Goal: Transaction & Acquisition: Purchase product/service

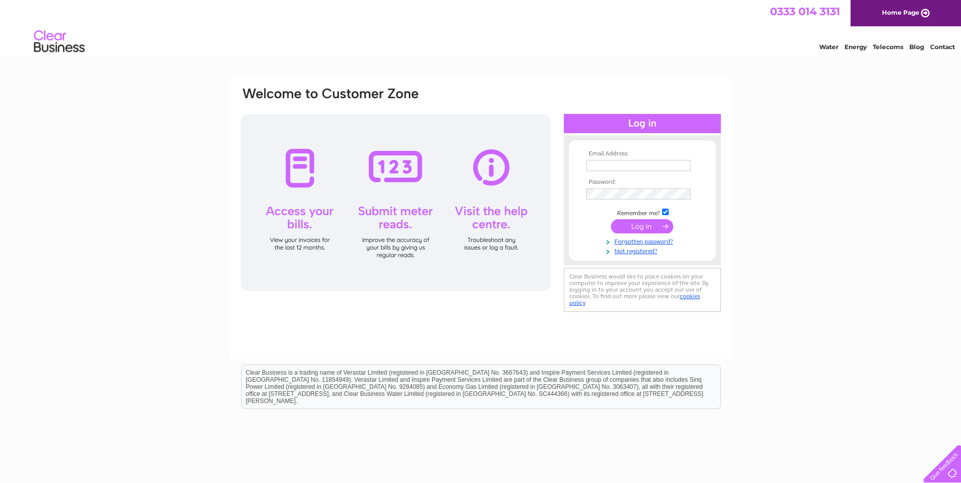
type input "[EMAIL_ADDRESS][DOMAIN_NAME]"
click at [639, 226] on input "submit" at bounding box center [642, 226] width 62 height 14
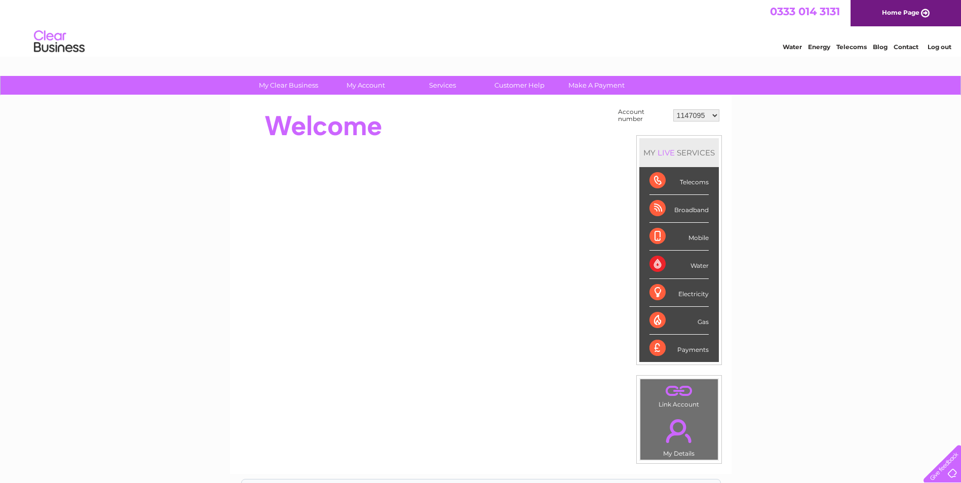
click at [686, 114] on select "1147095 30289315" at bounding box center [696, 115] width 46 height 12
select select "30289315"
click at [673, 109] on select "1147095 30289315" at bounding box center [696, 115] width 46 height 12
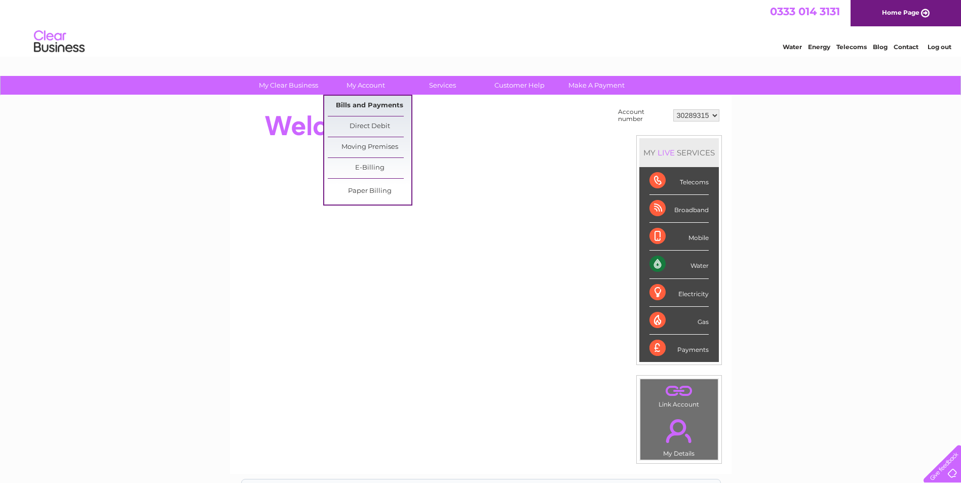
click at [366, 103] on link "Bills and Payments" at bounding box center [370, 106] width 84 height 20
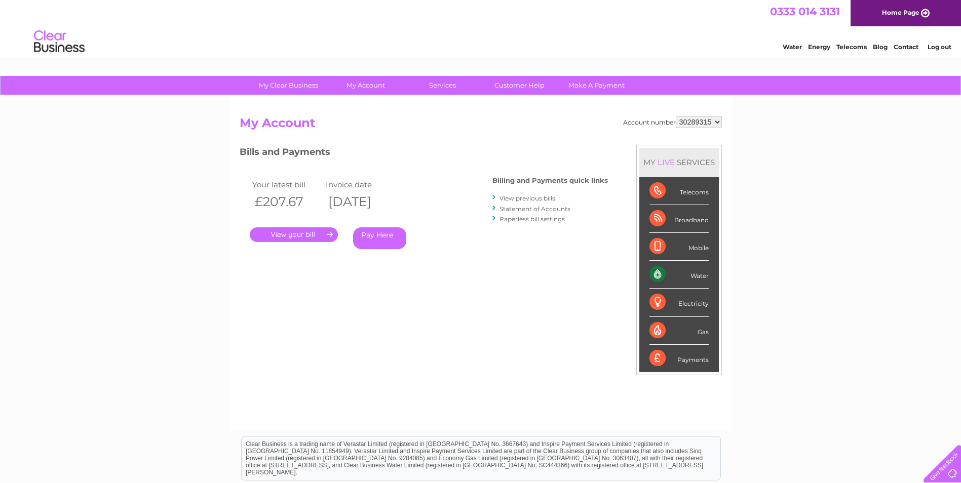
click at [314, 233] on link "." at bounding box center [294, 234] width 88 height 15
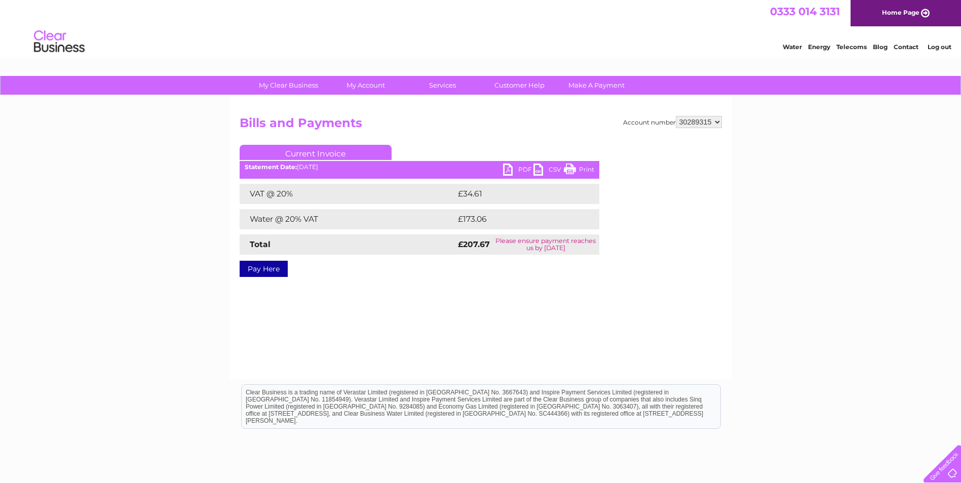
click at [511, 169] on link "PDF" at bounding box center [518, 171] width 30 height 15
click at [277, 267] on link "Pay Here" at bounding box center [264, 269] width 48 height 16
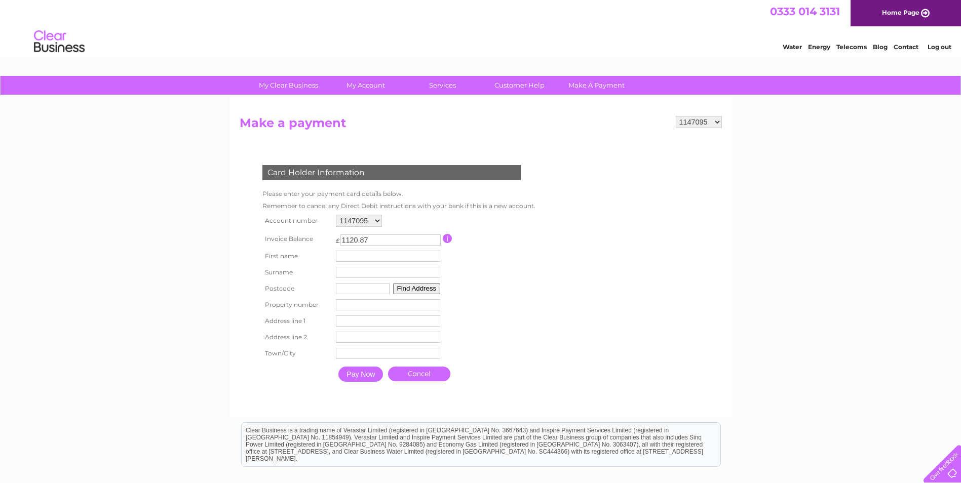
click at [713, 120] on select "1147095 30289315" at bounding box center [699, 122] width 46 height 12
select select "30289315"
click at [676, 116] on select "1147095 30289315" at bounding box center [699, 122] width 46 height 12
click at [345, 257] on input "text" at bounding box center [388, 256] width 104 height 11
type input "[PERSON_NAME]"
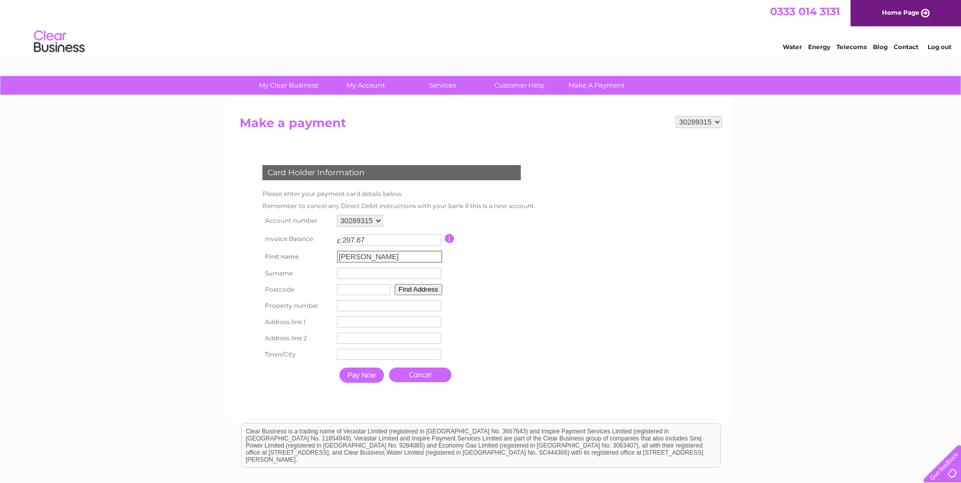
type input "[PERSON_NAME]"
type input "ml9 3ad"
type input "[GEOGRAPHIC_DATA]"
type input "Larkhall"
click at [350, 306] on input "number" at bounding box center [388, 304] width 104 height 11
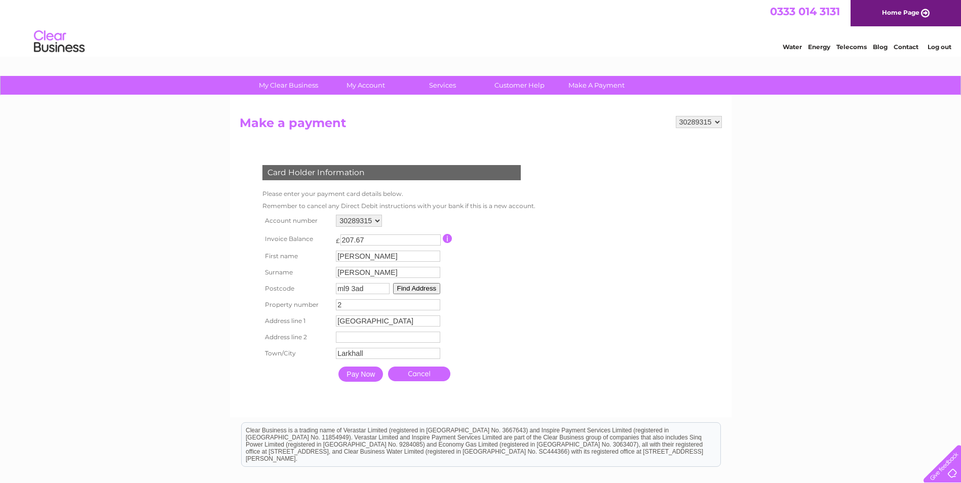
type input "2"
click at [369, 375] on input "Pay Now" at bounding box center [360, 374] width 45 height 15
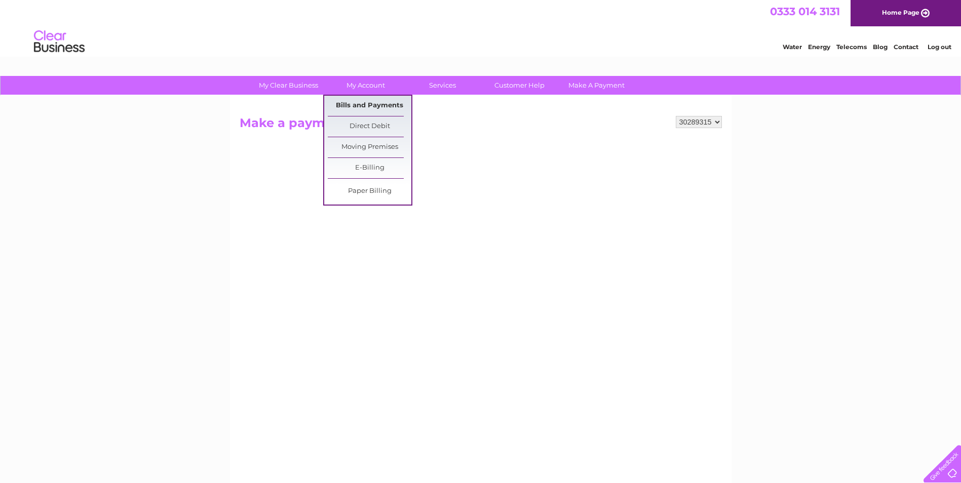
click at [356, 103] on link "Bills and Payments" at bounding box center [370, 106] width 84 height 20
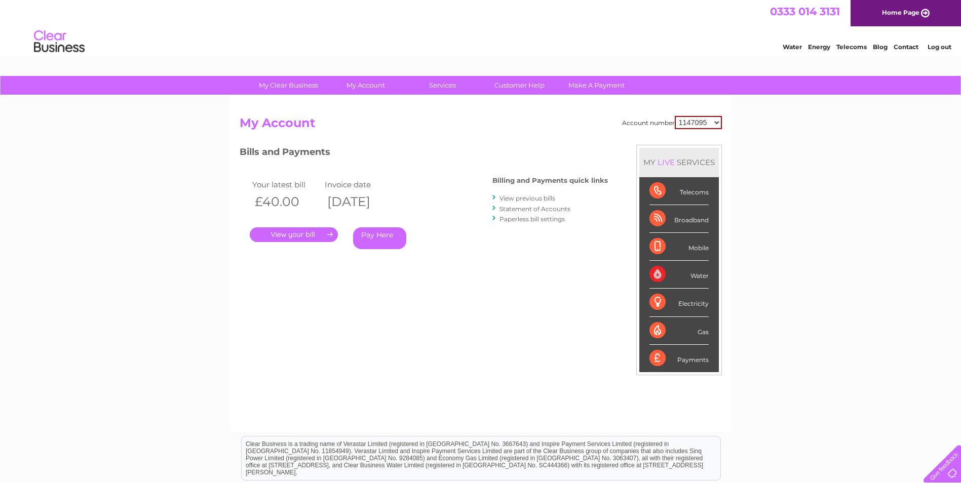
click at [696, 122] on select "1147095 30289315" at bounding box center [698, 122] width 47 height 13
select select "30289315"
click at [675, 116] on select "1147095 30289315" at bounding box center [698, 122] width 47 height 13
click at [378, 237] on link "Pay Here" at bounding box center [379, 238] width 53 height 22
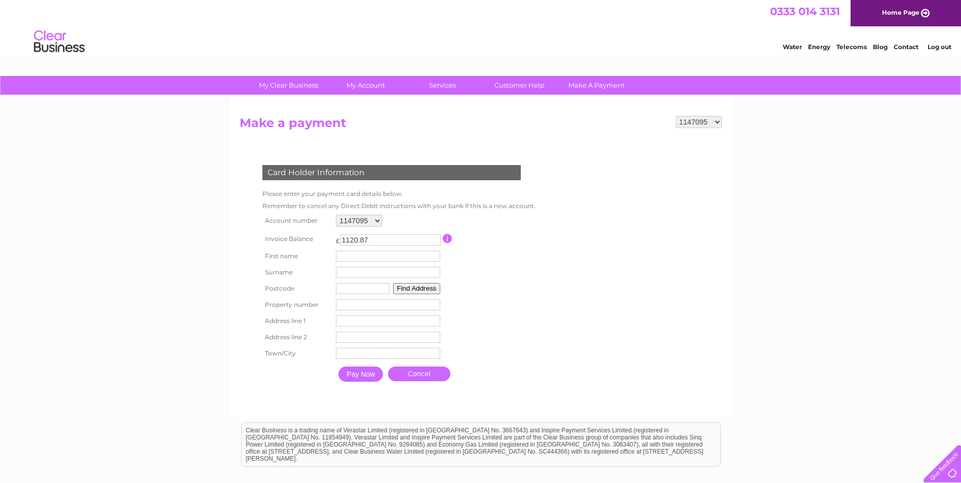
click at [367, 221] on select "1147095 30289315" at bounding box center [359, 221] width 46 height 12
select select "30289315"
click at [336, 215] on select "1147095 30289315" at bounding box center [359, 221] width 46 height 12
click at [377, 258] on input "text" at bounding box center [389, 257] width 105 height 12
type input "[PERSON_NAME]"
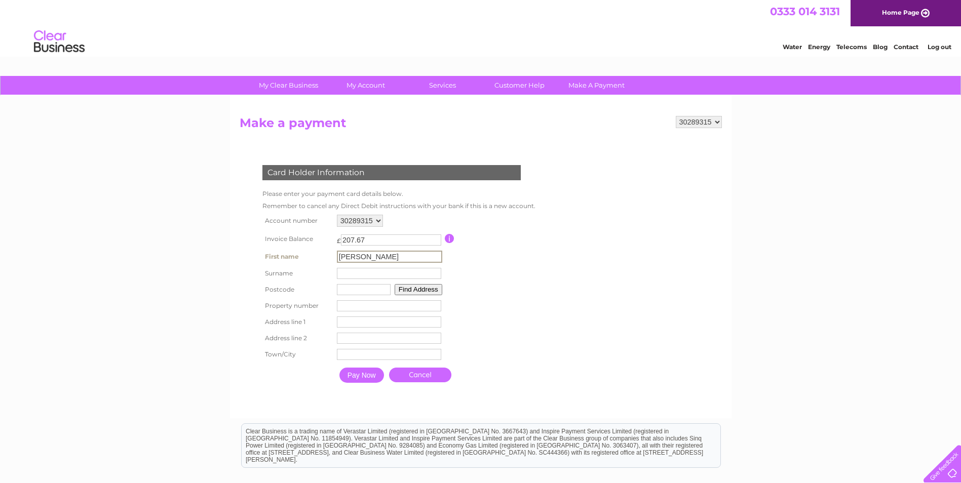
type input "[PERSON_NAME]"
type input "ml9 3ad"
type input "2"
type input "[GEOGRAPHIC_DATA]"
type input "Larkhall"
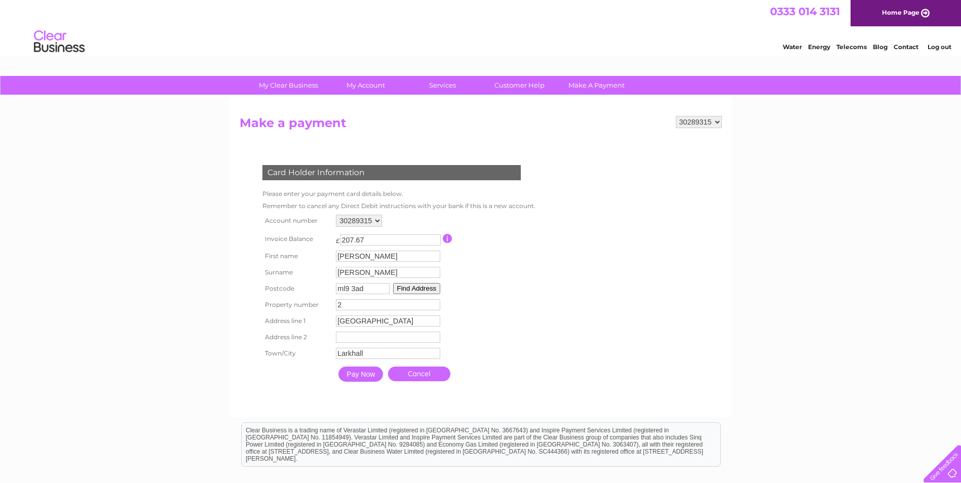
click at [359, 374] on input "Pay Now" at bounding box center [360, 374] width 45 height 15
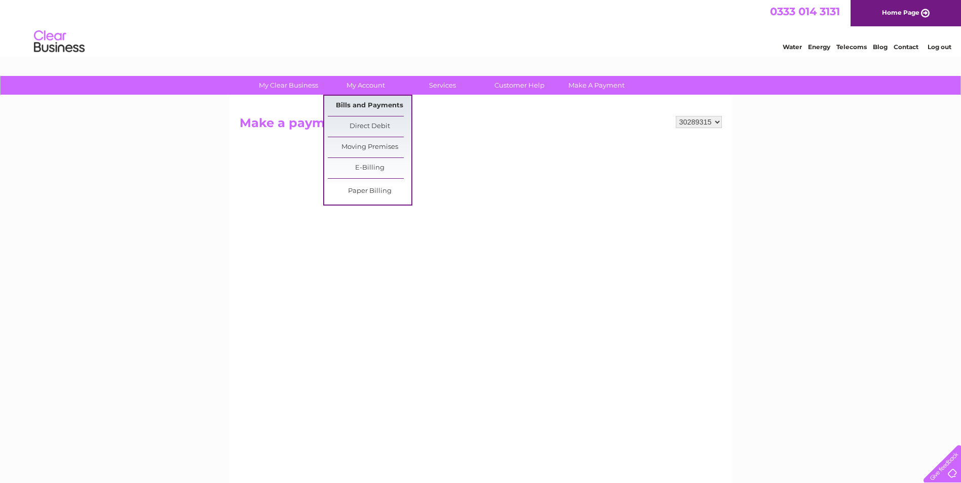
drag, startPoint x: 362, startPoint y: 103, endPoint x: 364, endPoint y: 97, distance: 6.3
click at [363, 103] on link "Bills and Payments" at bounding box center [370, 106] width 84 height 20
click at [366, 102] on link "Bills and Payments" at bounding box center [370, 106] width 84 height 20
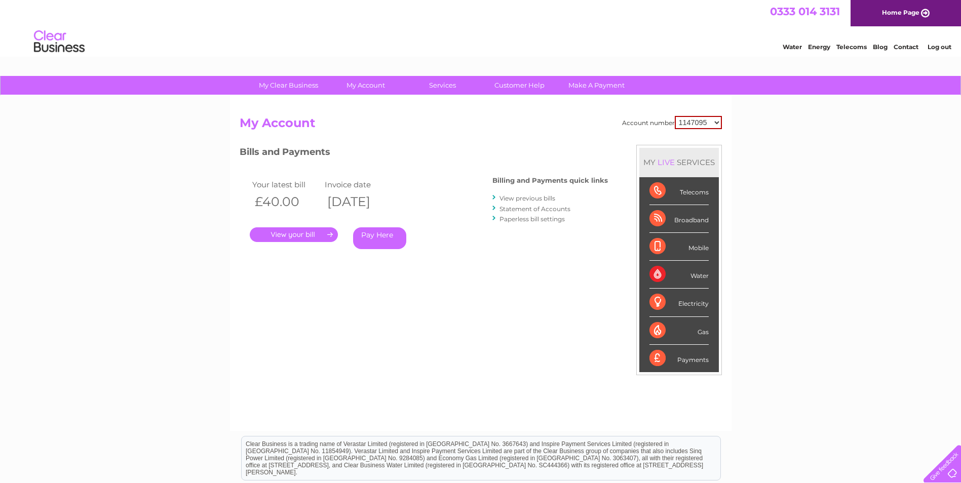
click at [677, 125] on select "1147095 30289315" at bounding box center [698, 122] width 47 height 13
select select "30289315"
click at [675, 116] on select "1147095 30289315" at bounding box center [698, 122] width 47 height 13
click at [319, 235] on link "." at bounding box center [294, 234] width 88 height 15
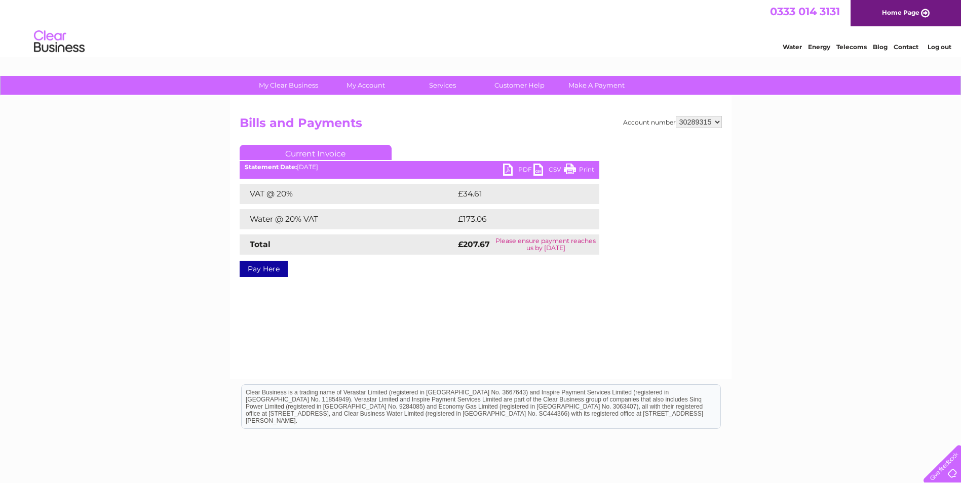
click at [266, 271] on link "Pay Here" at bounding box center [264, 269] width 48 height 16
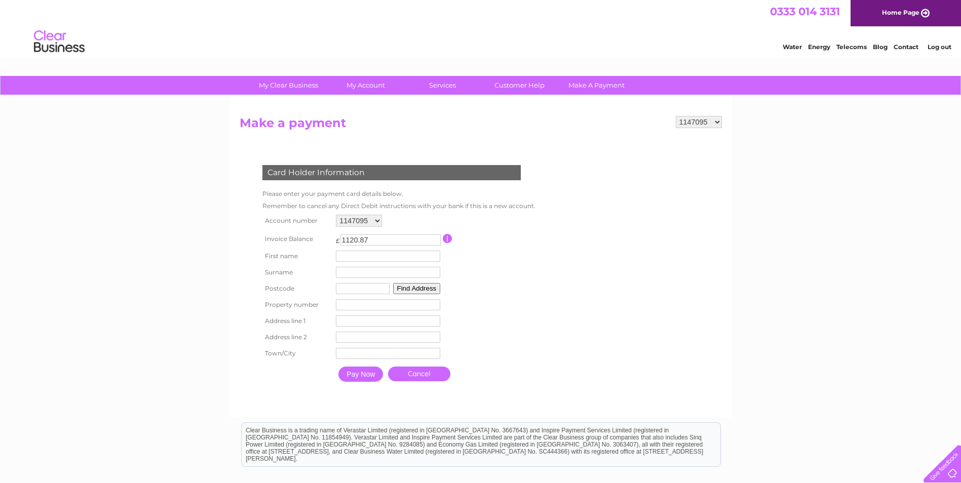
click at [368, 220] on select "1147095 30289315" at bounding box center [359, 221] width 46 height 12
select select "30289315"
click at [336, 215] on select "1147095 30289315" at bounding box center [359, 221] width 46 height 12
click at [355, 255] on input "text" at bounding box center [388, 256] width 104 height 11
type input "kevan"
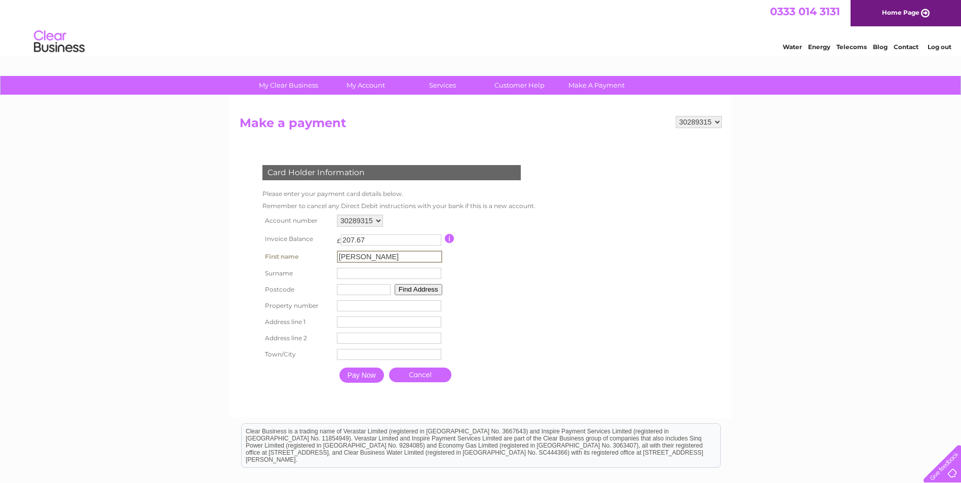
type input "whitelaw"
type input "ml9 3ad"
type input "2"
type input "[GEOGRAPHIC_DATA]"
type input "Larkhall"
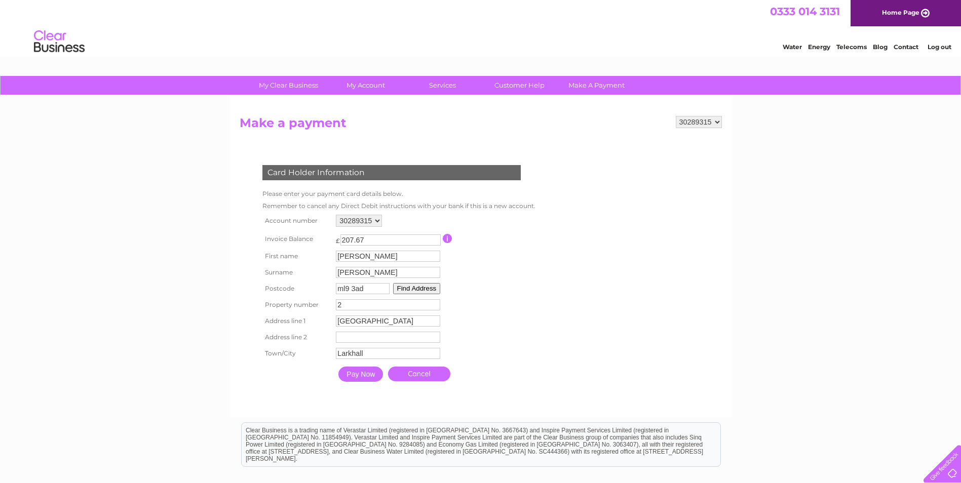
drag, startPoint x: 366, startPoint y: 377, endPoint x: 366, endPoint y: 372, distance: 5.6
click at [366, 377] on input "Pay Now" at bounding box center [360, 374] width 45 height 15
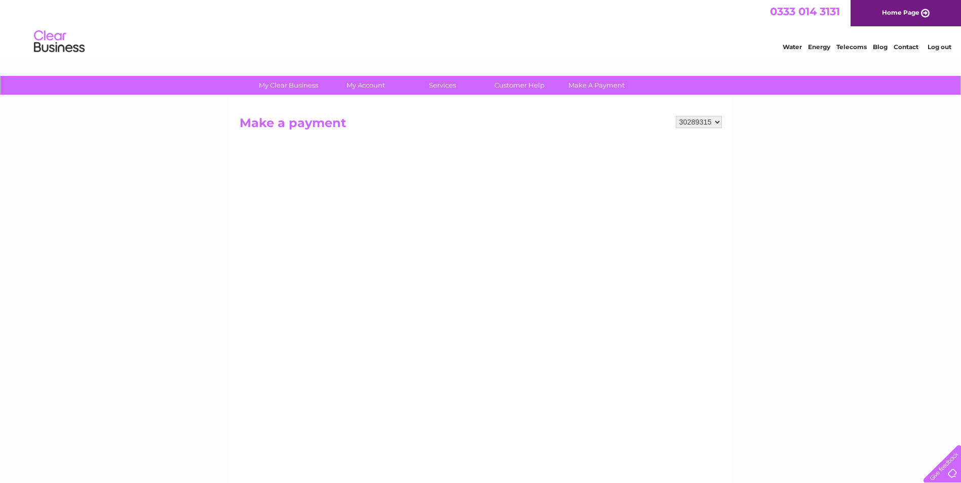
click at [707, 120] on select "1147095 30289315" at bounding box center [699, 122] width 46 height 12
click at [676, 116] on select "1147095 30289315" at bounding box center [699, 122] width 46 height 12
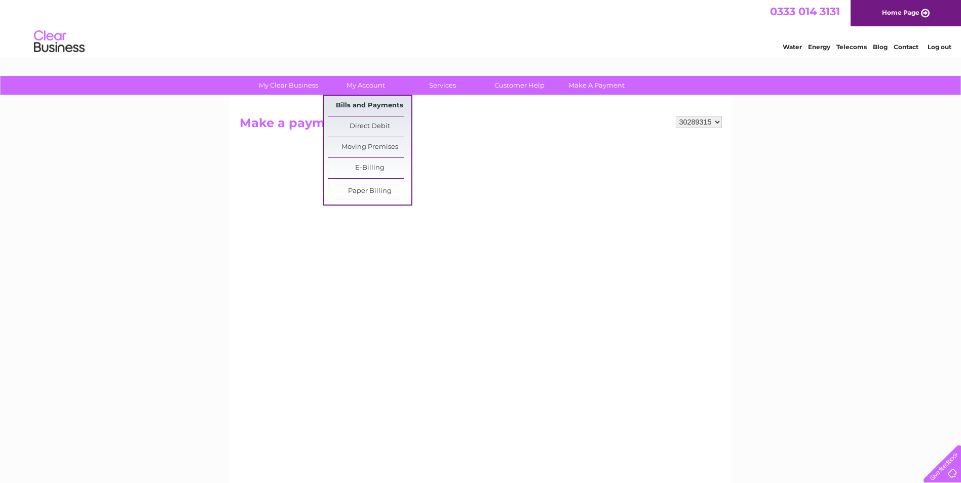
click at [363, 103] on link "Bills and Payments" at bounding box center [370, 106] width 84 height 20
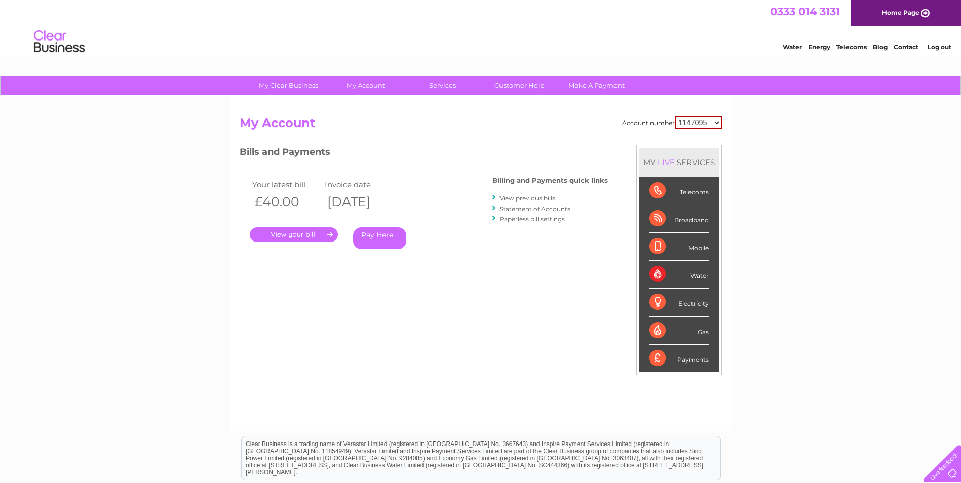
click at [703, 123] on select "1147095 30289315" at bounding box center [698, 122] width 47 height 13
select select "30289315"
click at [675, 116] on select "1147095 30289315" at bounding box center [698, 122] width 47 height 13
click at [371, 233] on link "Pay Here" at bounding box center [379, 238] width 53 height 22
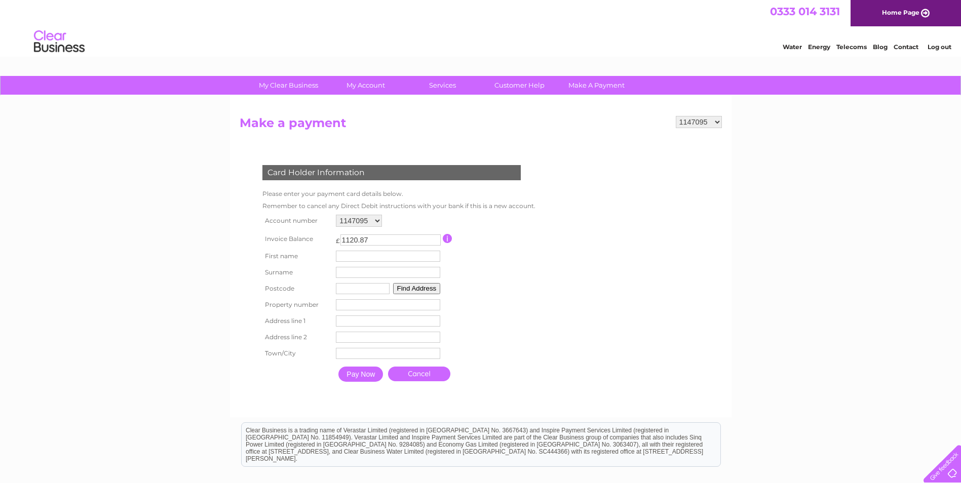
click at [690, 121] on select "1147095 30289315" at bounding box center [699, 122] width 46 height 12
select select "30289315"
click at [676, 116] on select "1147095 30289315" at bounding box center [699, 122] width 46 height 12
click at [375, 255] on input "text" at bounding box center [388, 256] width 104 height 11
type input "[PERSON_NAME]"
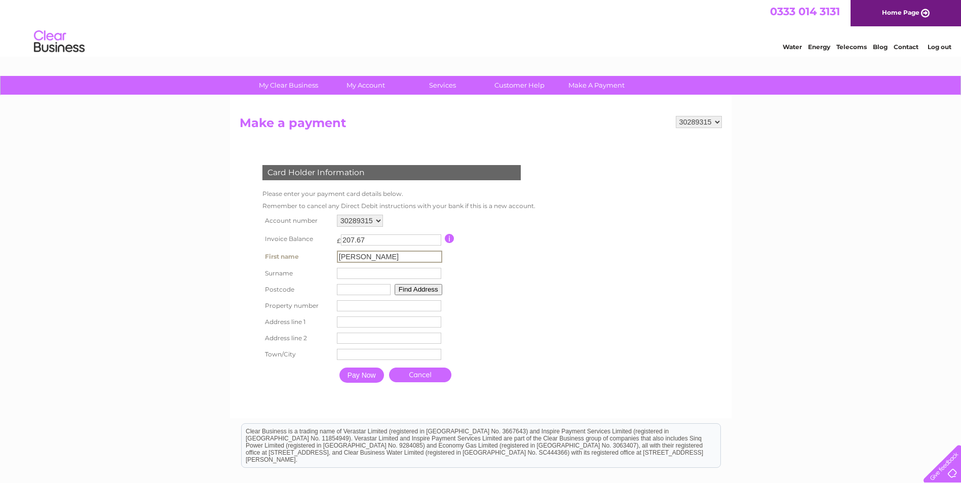
type input "[PERSON_NAME]"
type input "ml9 3ad"
type input "2"
type input "[GEOGRAPHIC_DATA]"
type input "Larkhall"
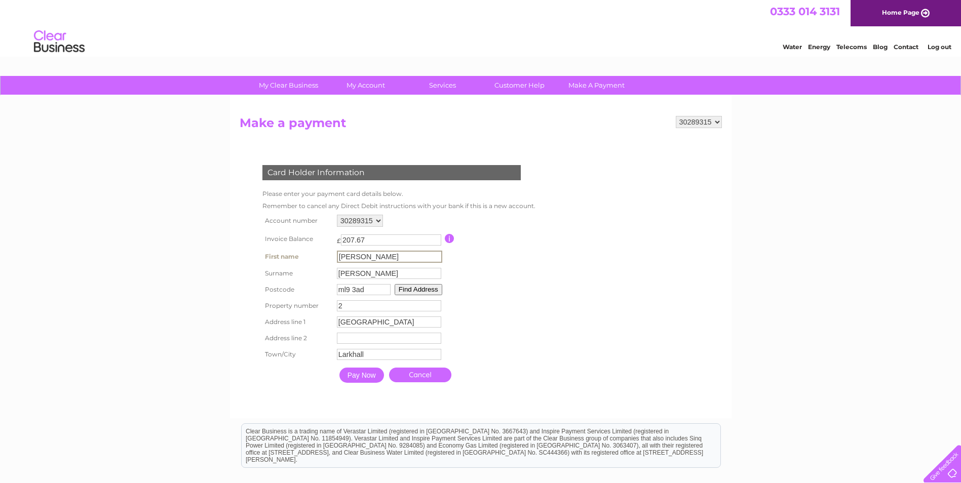
click at [365, 372] on input "Pay Now" at bounding box center [361, 375] width 45 height 15
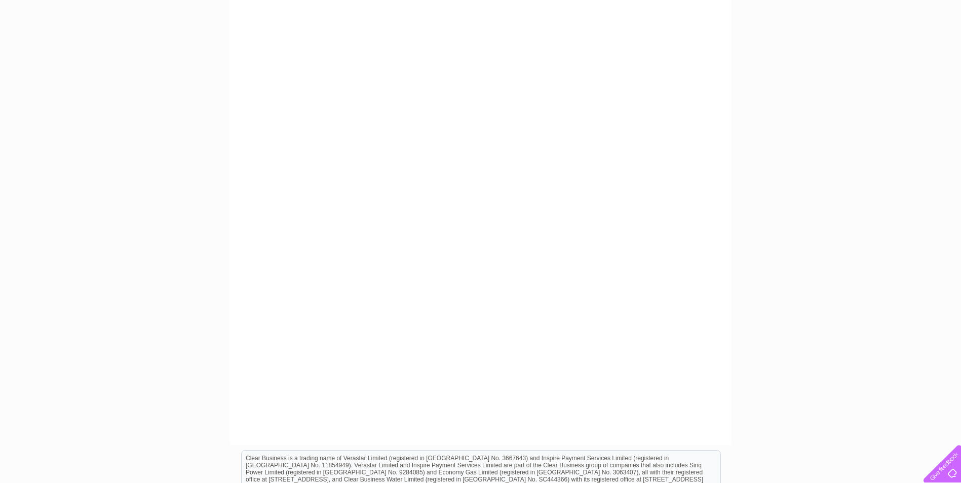
scroll to position [203, 0]
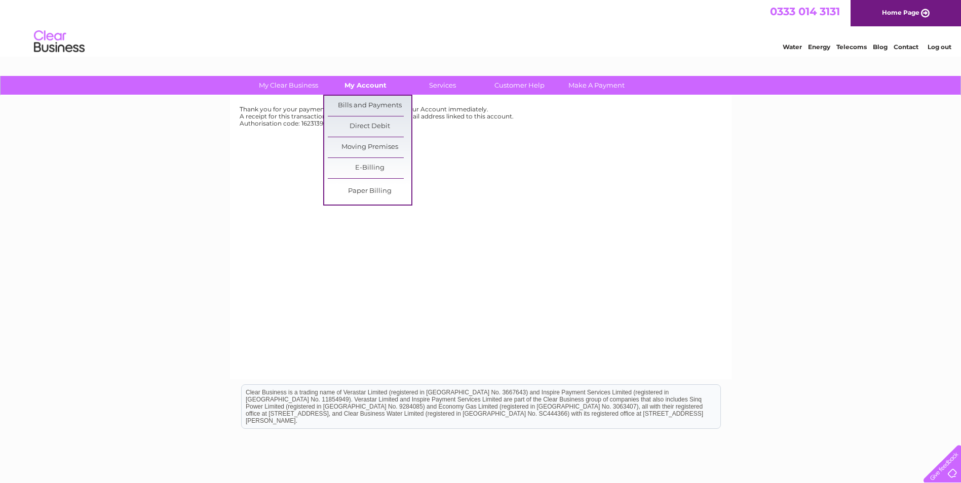
drag, startPoint x: 375, startPoint y: 79, endPoint x: 372, endPoint y: 85, distance: 6.6
click at [375, 79] on link "My Account" at bounding box center [366, 85] width 84 height 19
click at [368, 103] on link "Bills and Payments" at bounding box center [370, 106] width 84 height 20
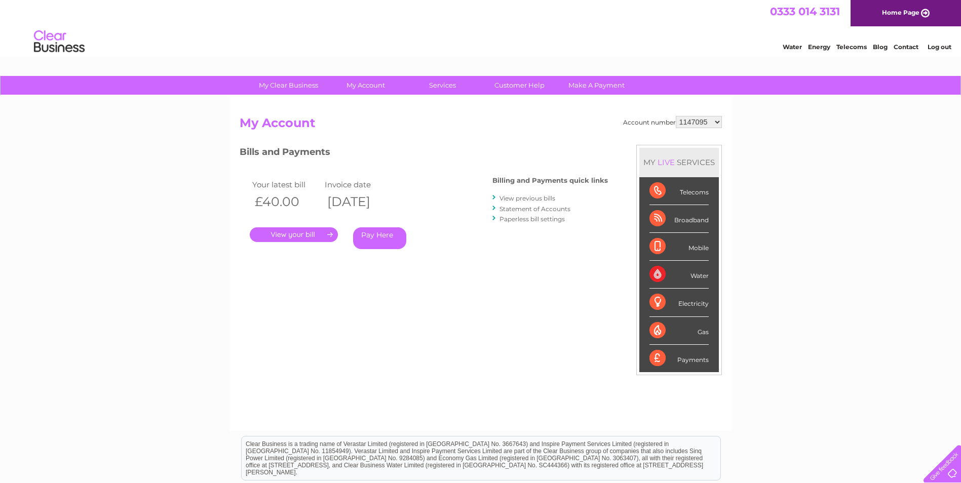
click at [709, 124] on select "1147095 30289315" at bounding box center [699, 122] width 46 height 12
select select "30289315"
click at [676, 116] on select "1147095 30289315" at bounding box center [699, 122] width 46 height 12
click at [376, 236] on link "Pay Here" at bounding box center [379, 238] width 53 height 22
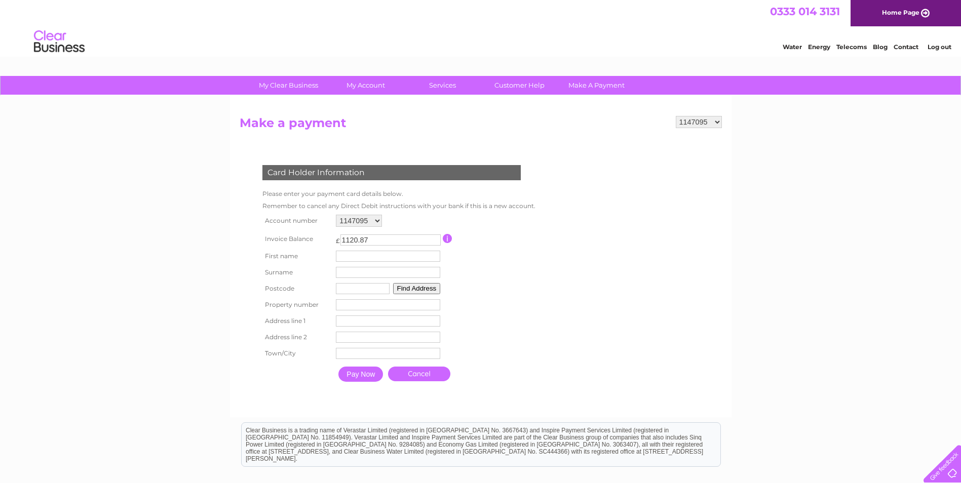
click at [701, 124] on select "1147095 30289315" at bounding box center [699, 122] width 46 height 12
select select "30289315"
click at [676, 116] on select "1147095 30289315" at bounding box center [699, 122] width 46 height 12
